Goal: Transaction & Acquisition: Download file/media

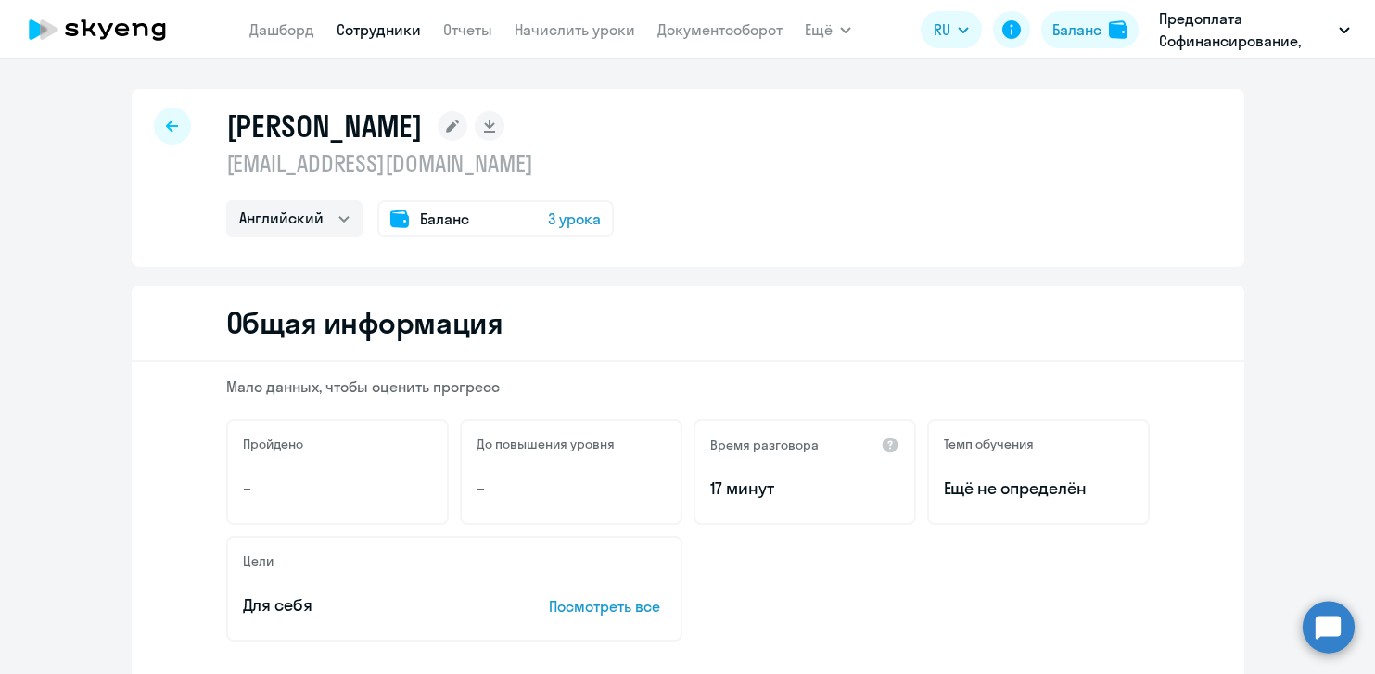
select select "english"
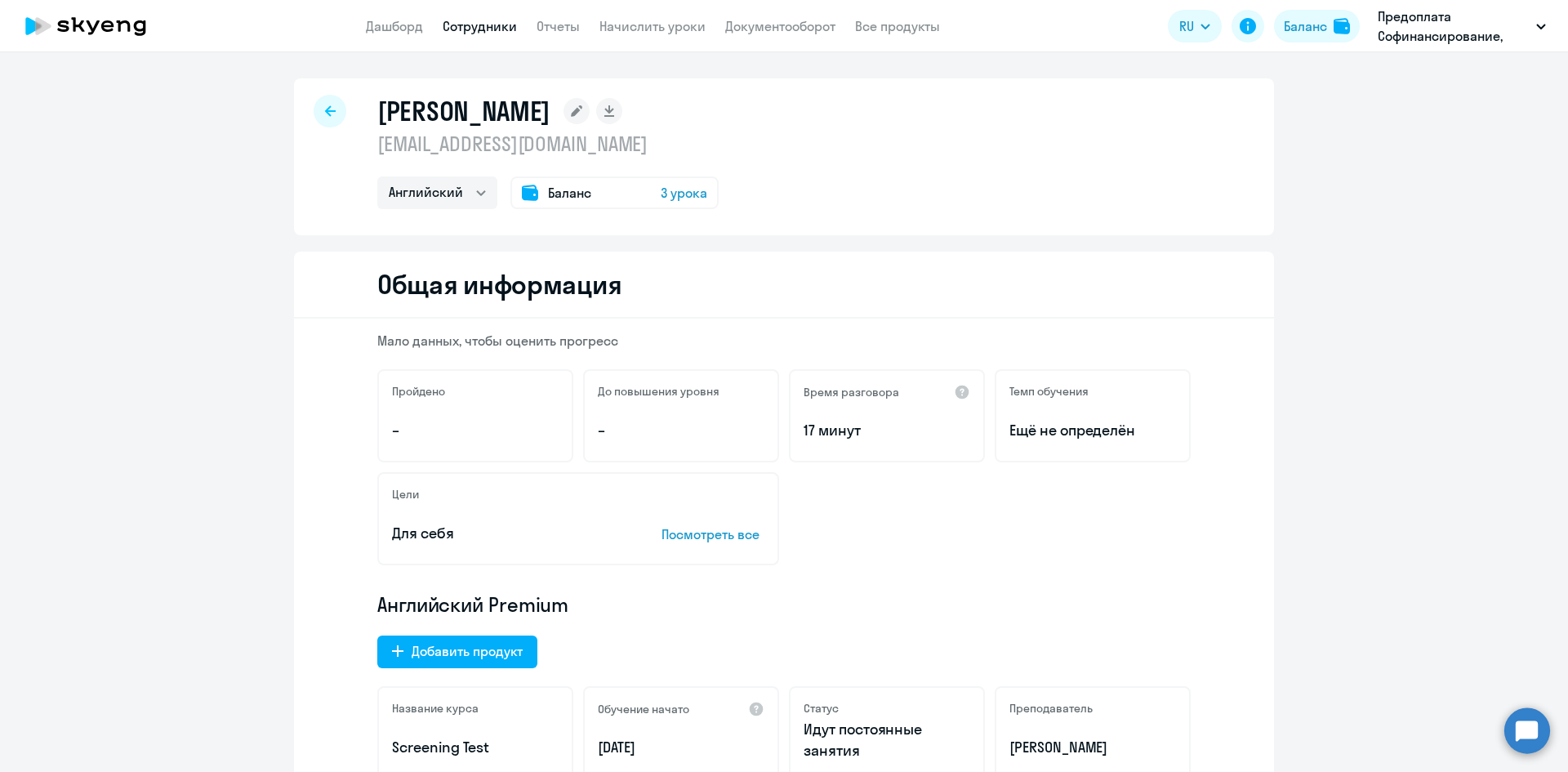
select select "english"
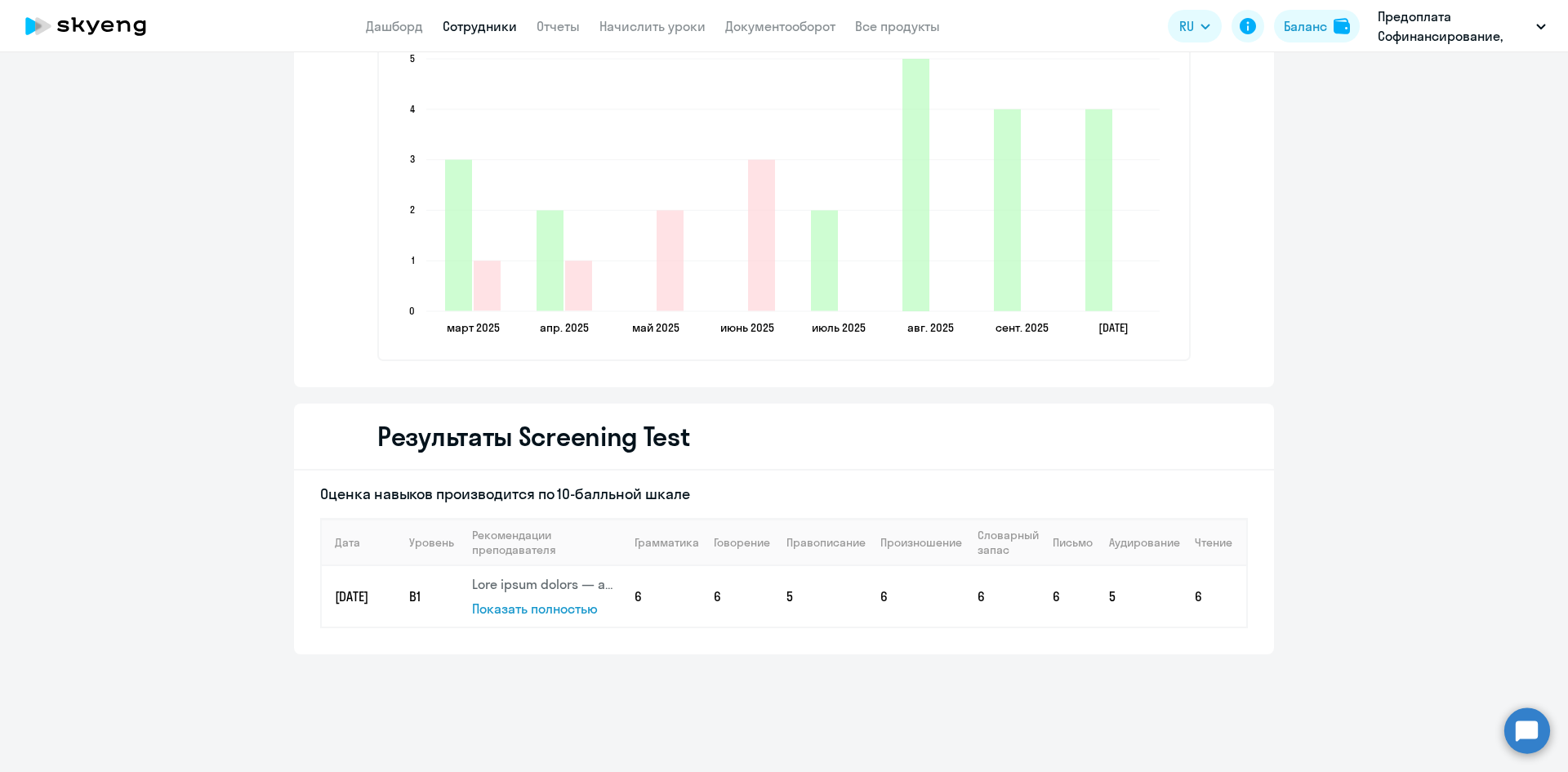
scroll to position [2289, 0]
click at [542, 609] on span "Показать полностью" at bounding box center [535, 606] width 126 height 17
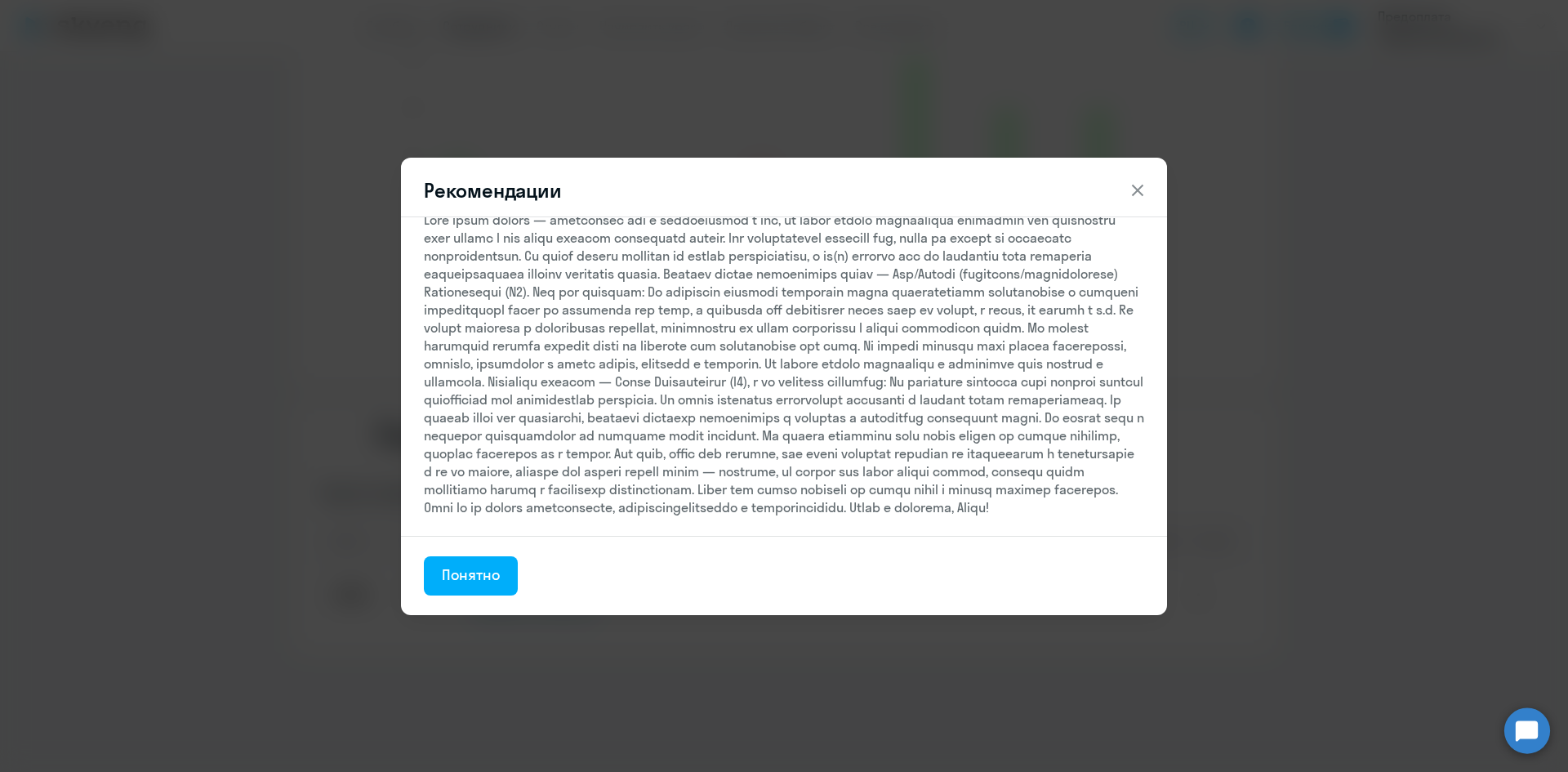
scroll to position [56, 0]
click at [481, 568] on div "Понятно" at bounding box center [470, 575] width 58 height 21
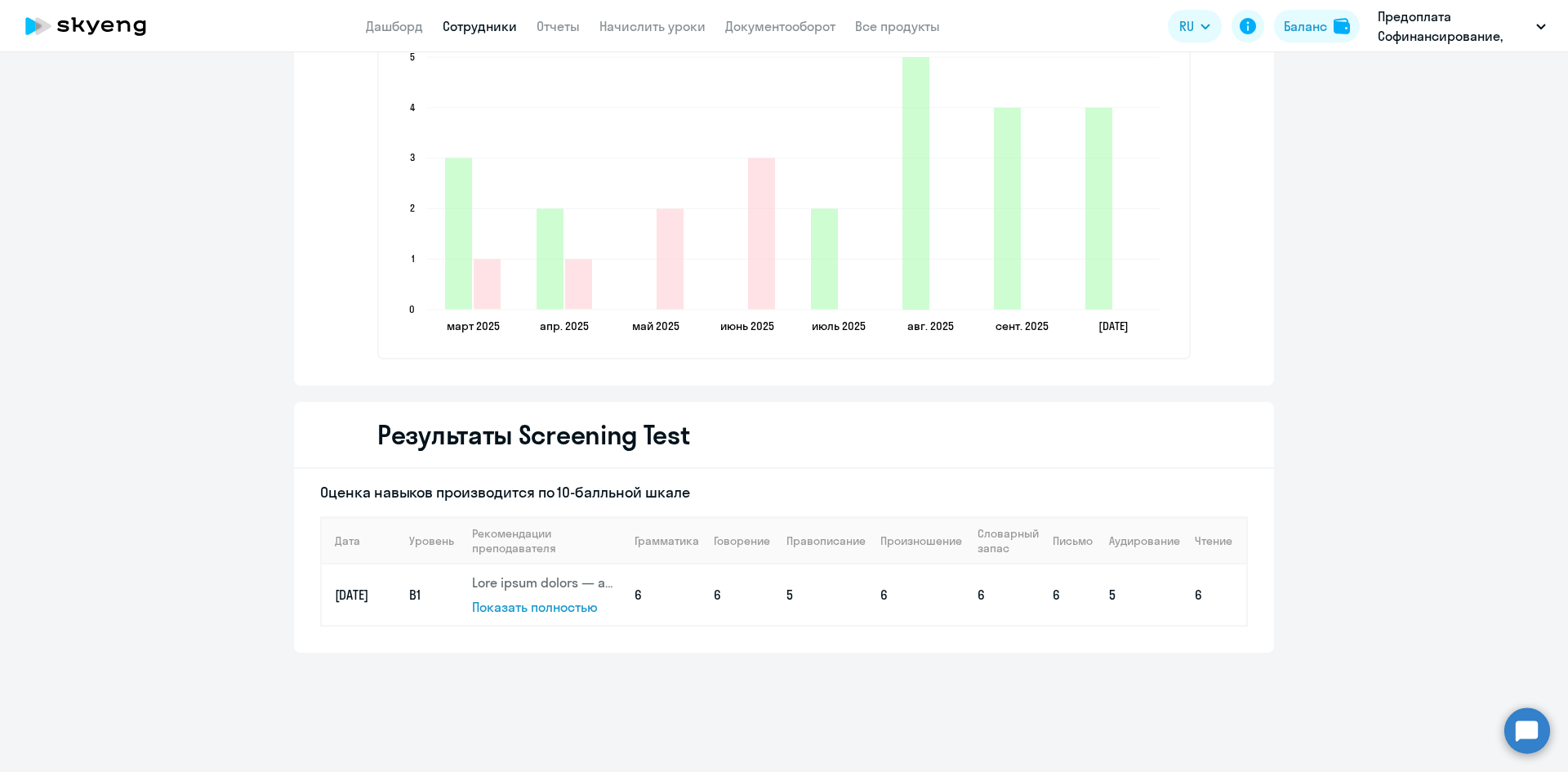
click at [499, 581] on p at bounding box center [546, 583] width 148 height 18
click at [363, 594] on td "[DATE]" at bounding box center [359, 594] width 74 height 61
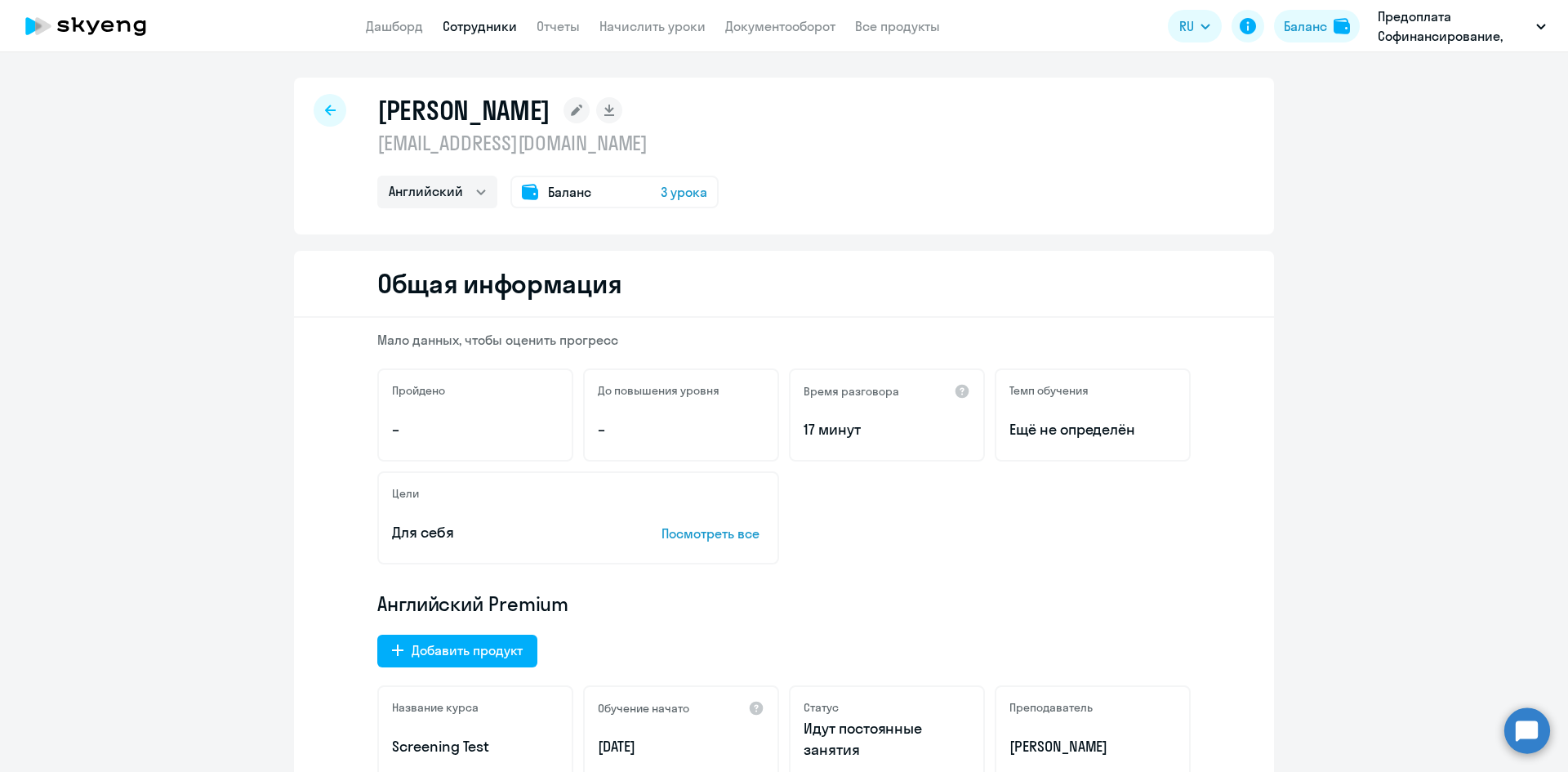
scroll to position [0, 0]
click at [560, 25] on link "Отчеты" at bounding box center [558, 26] width 43 height 17
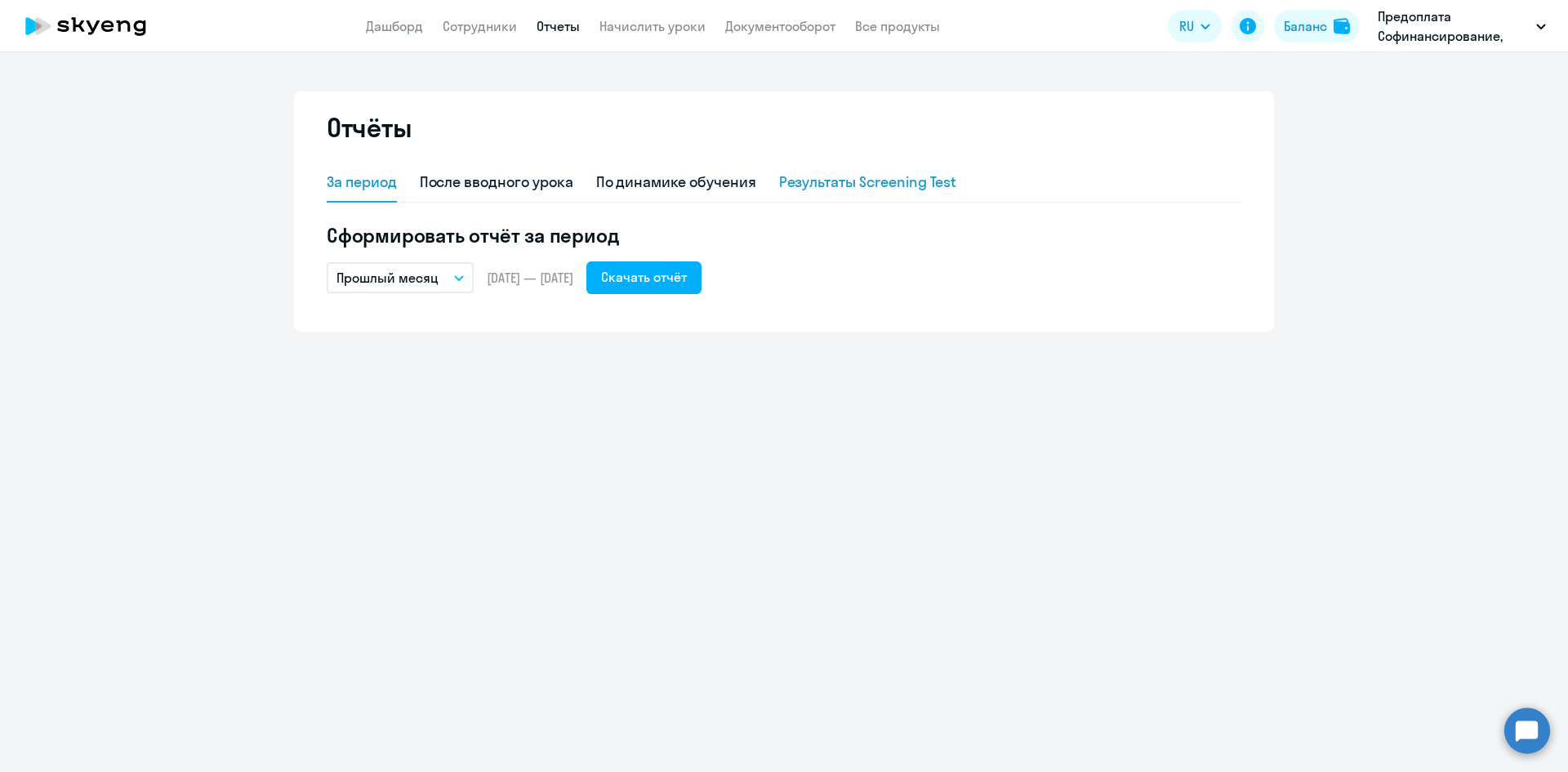
click at [869, 181] on div "Результаты Screening Test" at bounding box center [868, 182] width 178 height 21
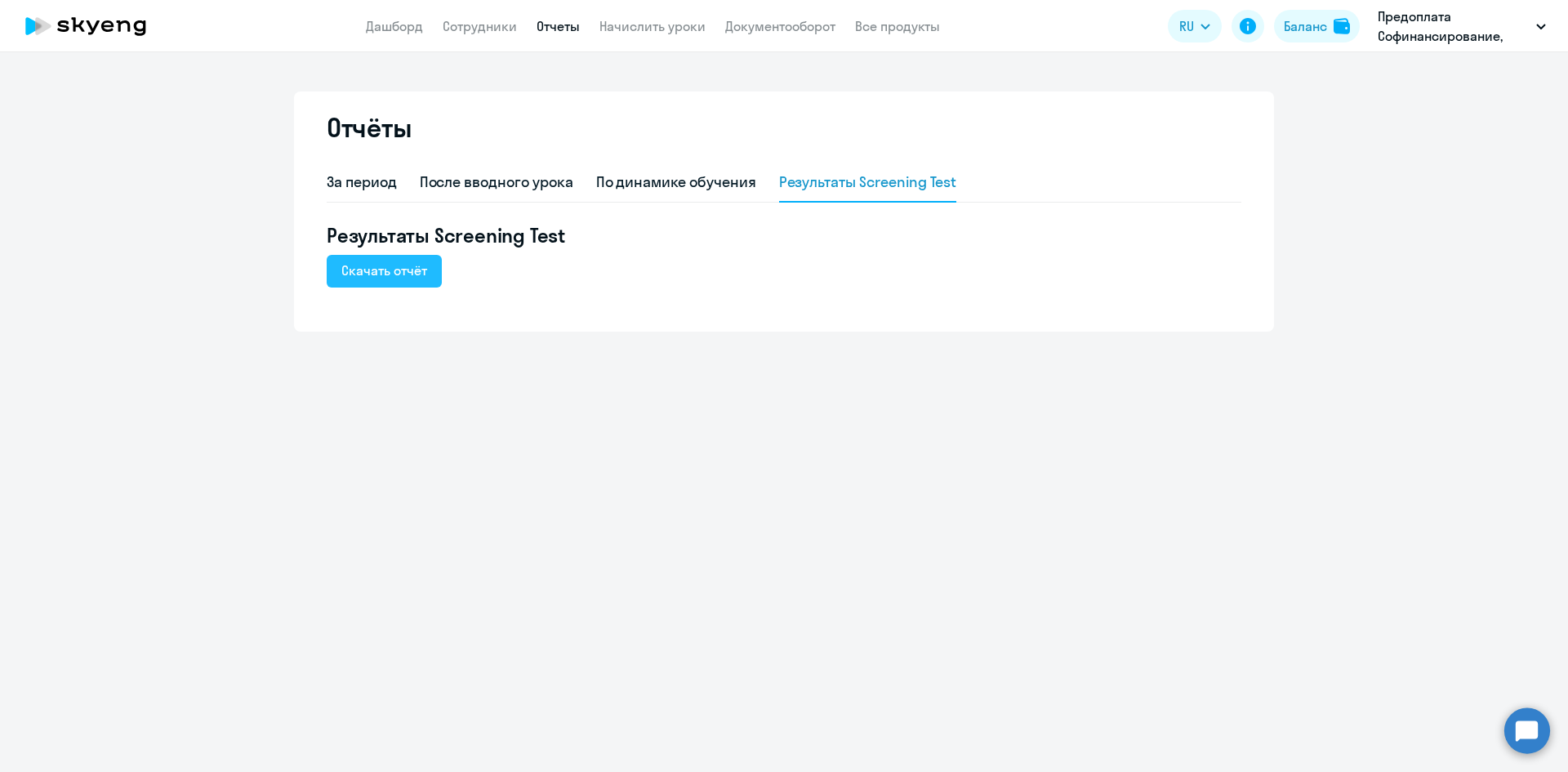
click at [388, 274] on div "Скачать отчёт" at bounding box center [383, 271] width 85 height 19
click at [210, 394] on div "Отчёты За период После вводного урока По динамике обучения Результаты Screening…" at bounding box center [784, 412] width 1568 height 720
